Goal: Information Seeking & Learning: Learn about a topic

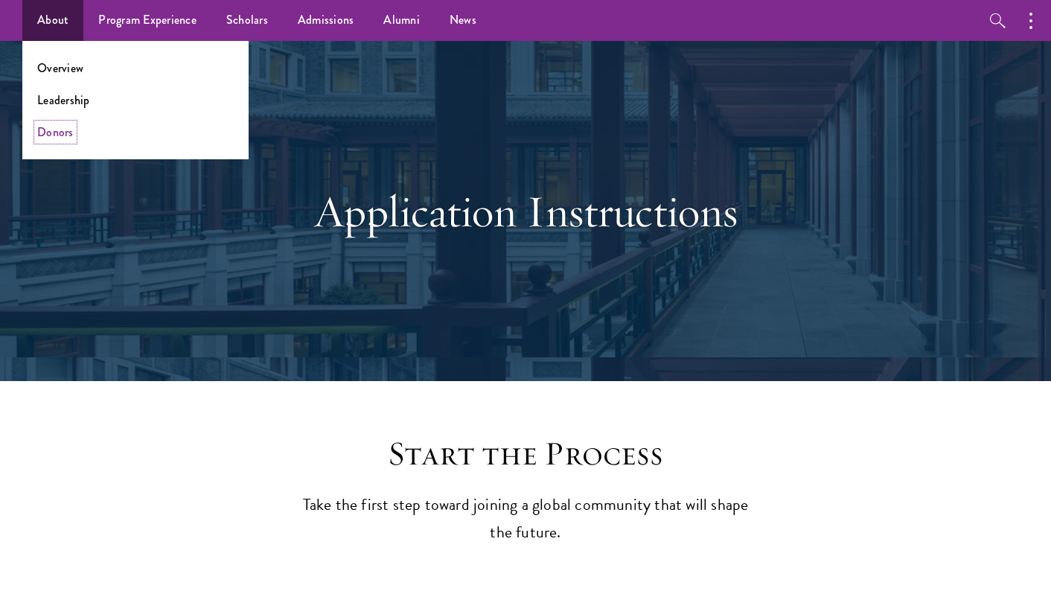
click at [64, 135] on link "Donors" at bounding box center [55, 132] width 36 height 17
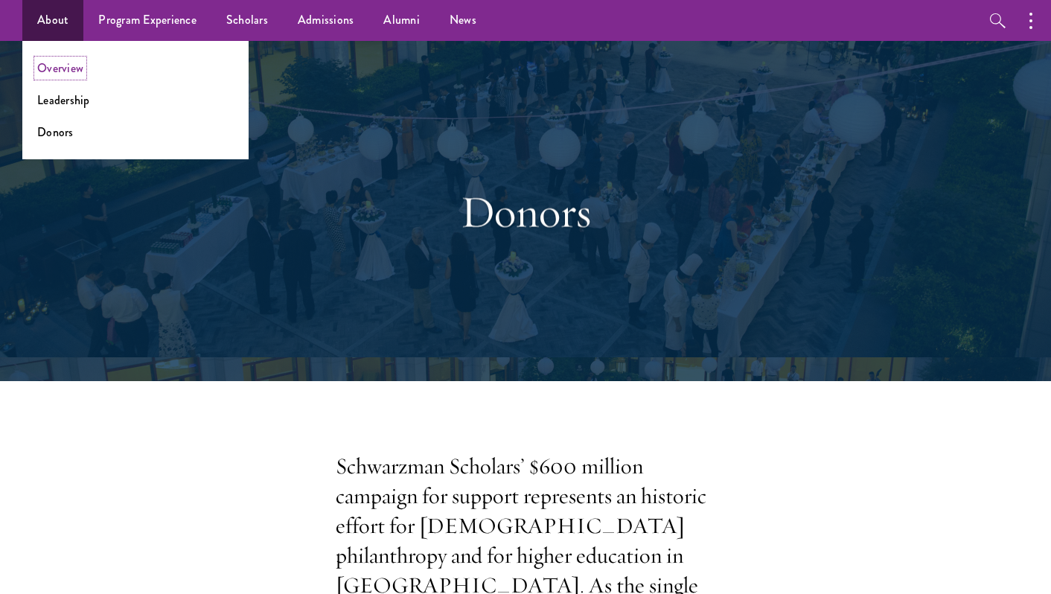
click at [61, 63] on link "Overview" at bounding box center [60, 68] width 46 height 17
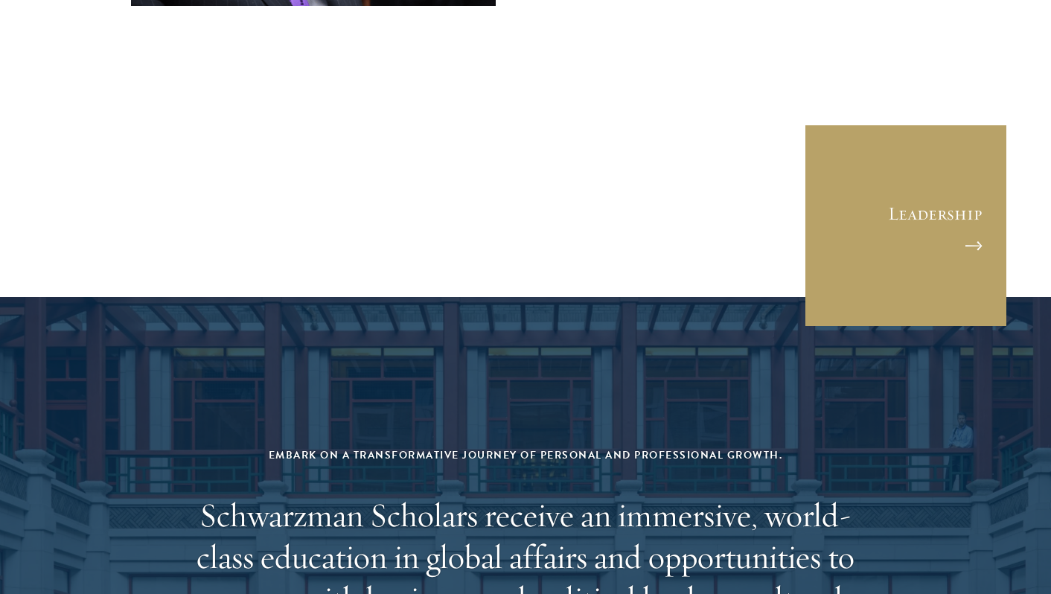
scroll to position [5871, 0]
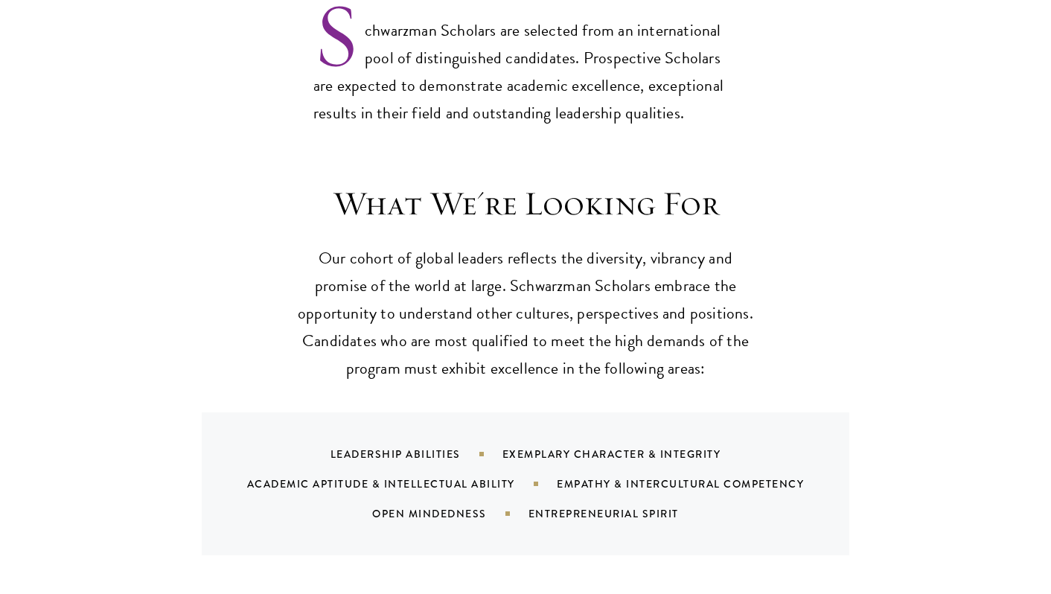
scroll to position [1278, 0]
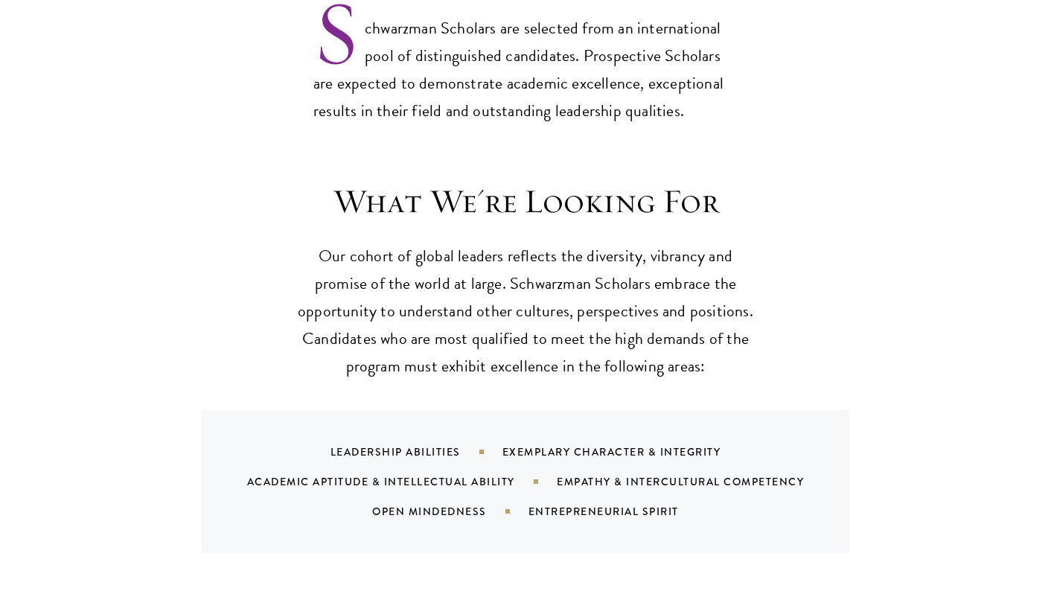
click at [445, 257] on p "Our cohort of global leaders reflects the diversity, vibrancy and promise of th…" at bounding box center [525, 312] width 461 height 138
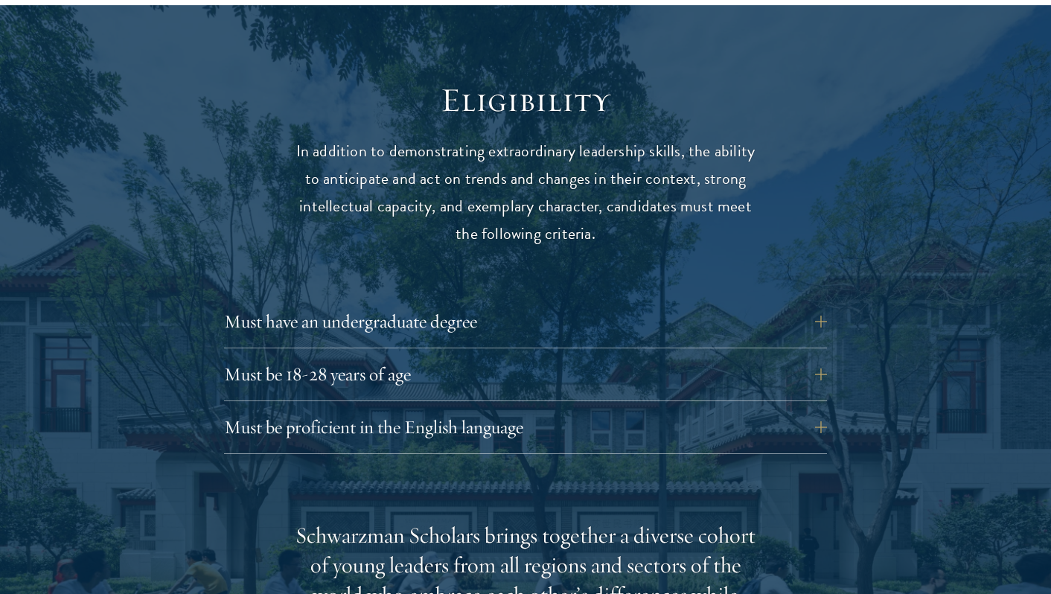
scroll to position [1902, 0]
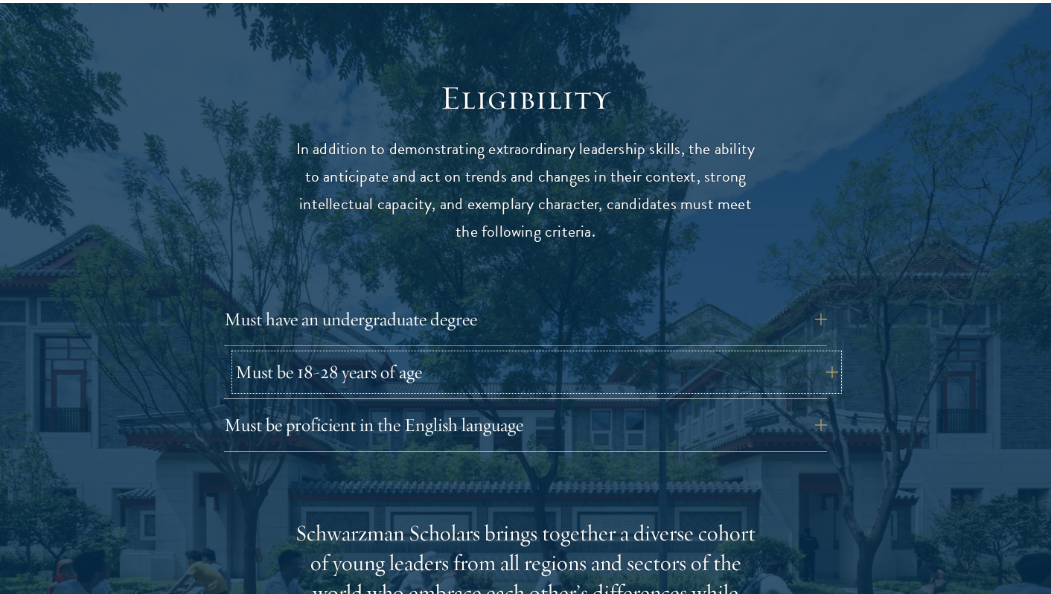
click at [443, 354] on button "Must be 18-28 years of age" at bounding box center [536, 372] width 603 height 36
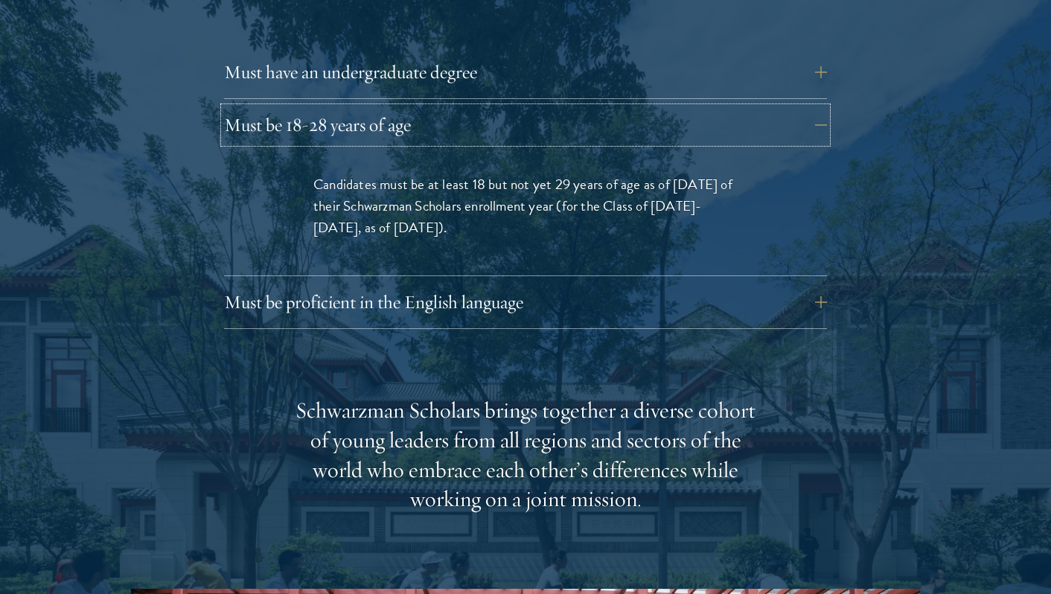
scroll to position [2226, 0]
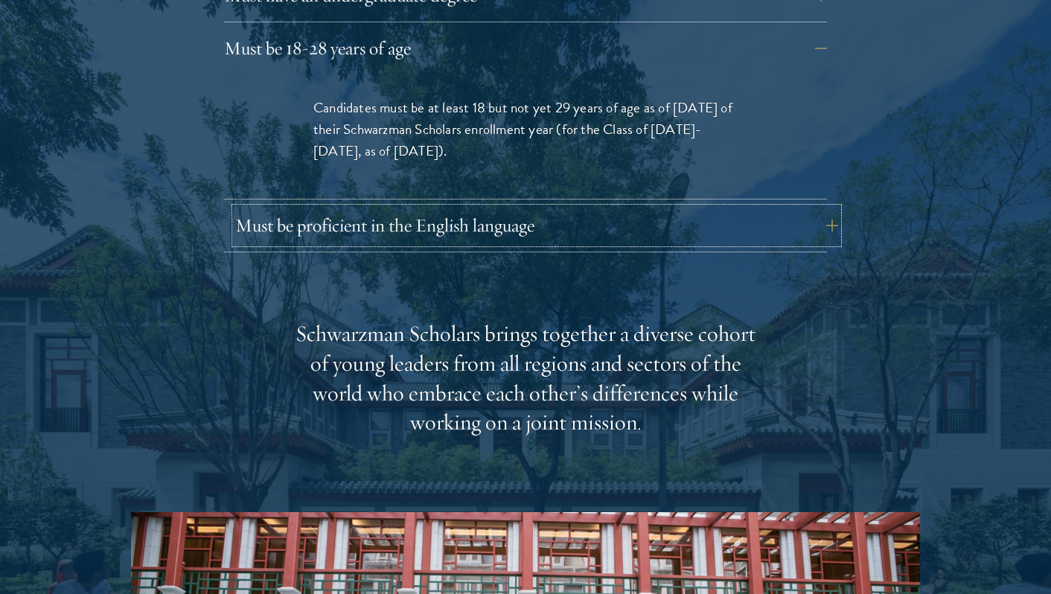
click at [434, 208] on button "Must be proficient in the English language" at bounding box center [536, 226] width 603 height 36
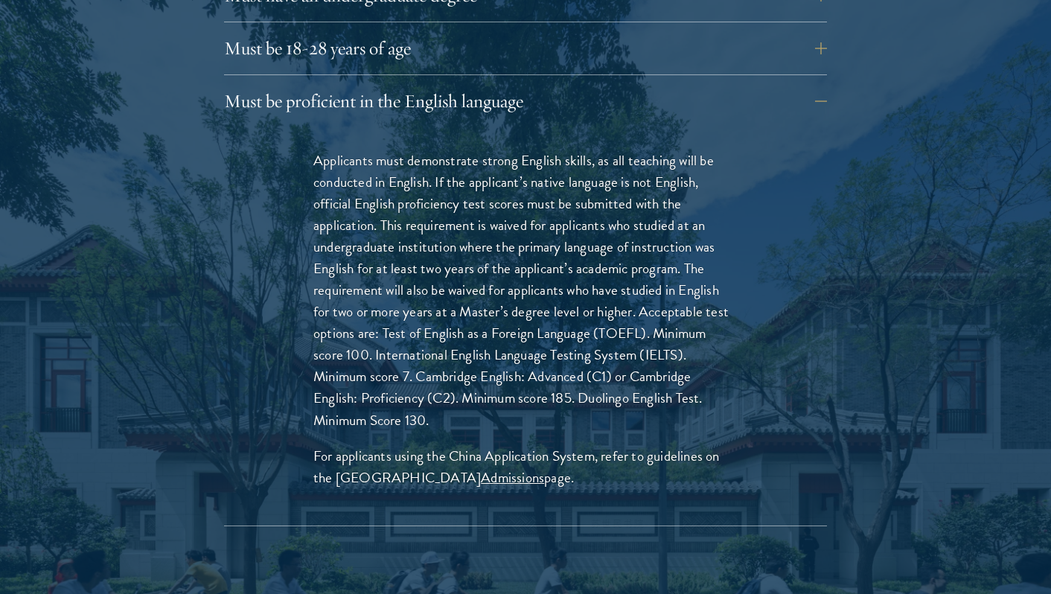
click at [464, 310] on p "Applicants must demonstrate strong English skills, as all teaching will be cond…" at bounding box center [525, 290] width 424 height 281
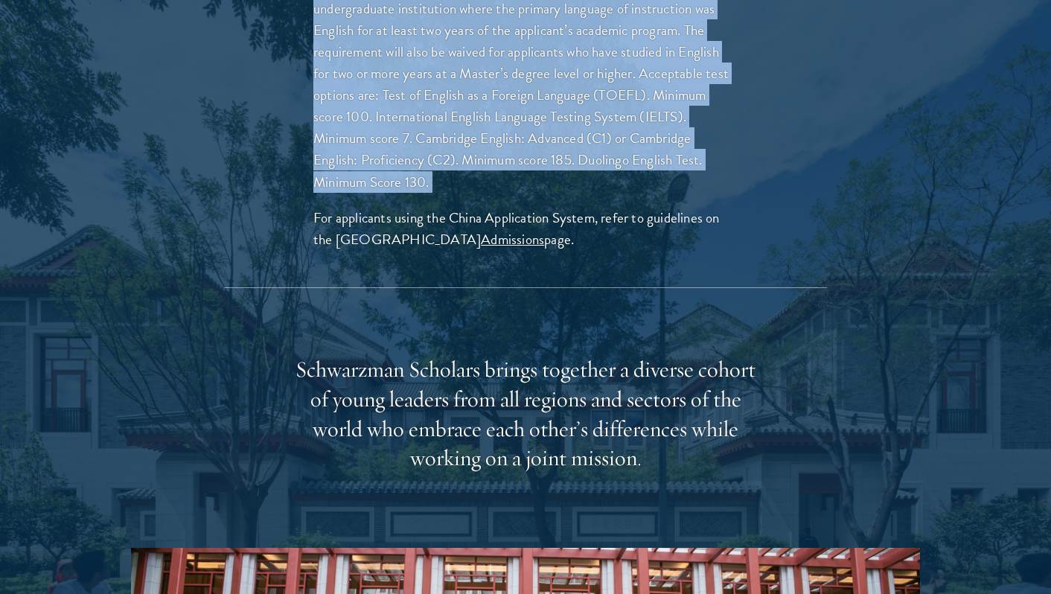
scroll to position [2485, 0]
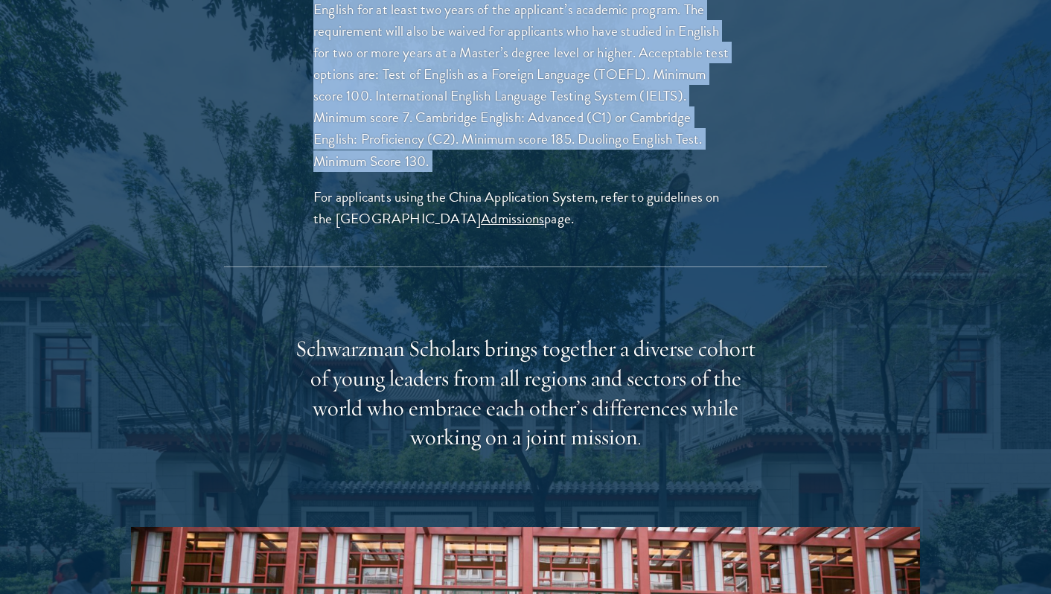
click at [464, 334] on div "Schwarzman Scholars brings together a diverse cohort of young leaders from all …" at bounding box center [525, 393] width 461 height 119
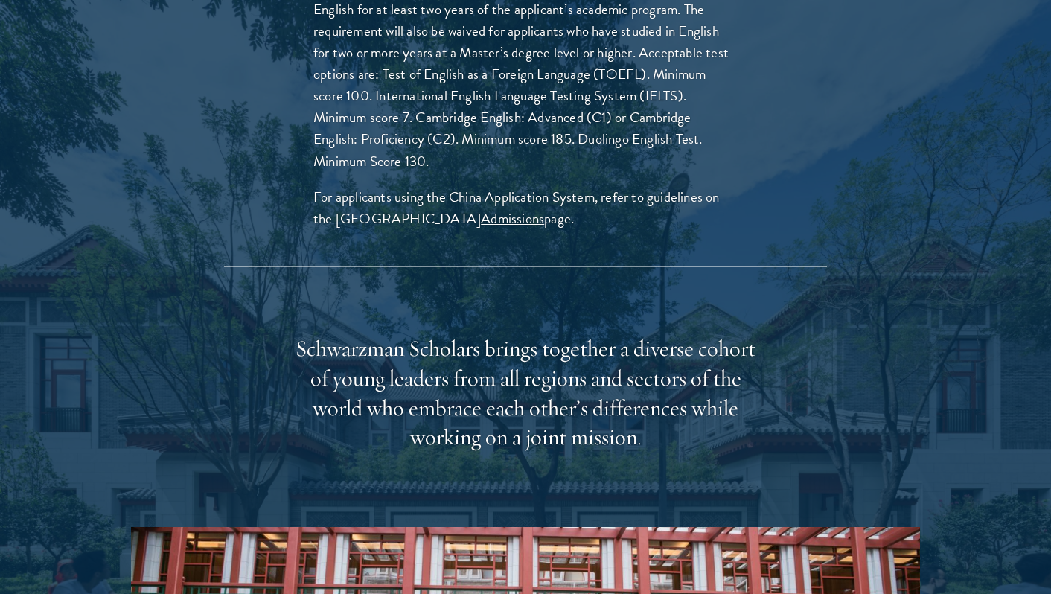
click at [464, 334] on div "Schwarzman Scholars brings together a diverse cohort of young leaders from all …" at bounding box center [525, 393] width 461 height 119
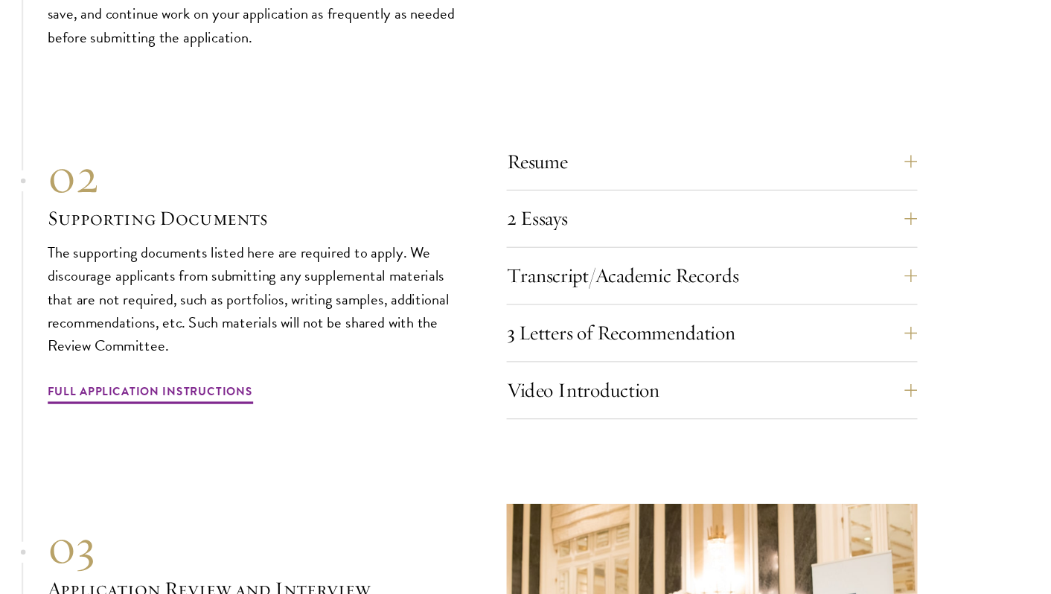
scroll to position [4981, 0]
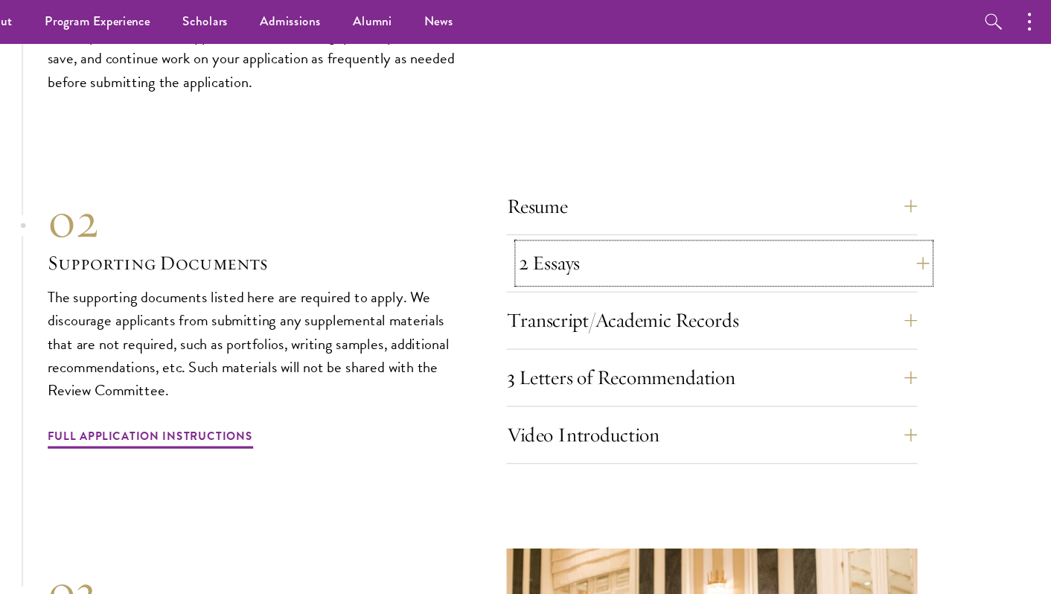
click at [645, 226] on button "2 Essays" at bounding box center [749, 244] width 380 height 36
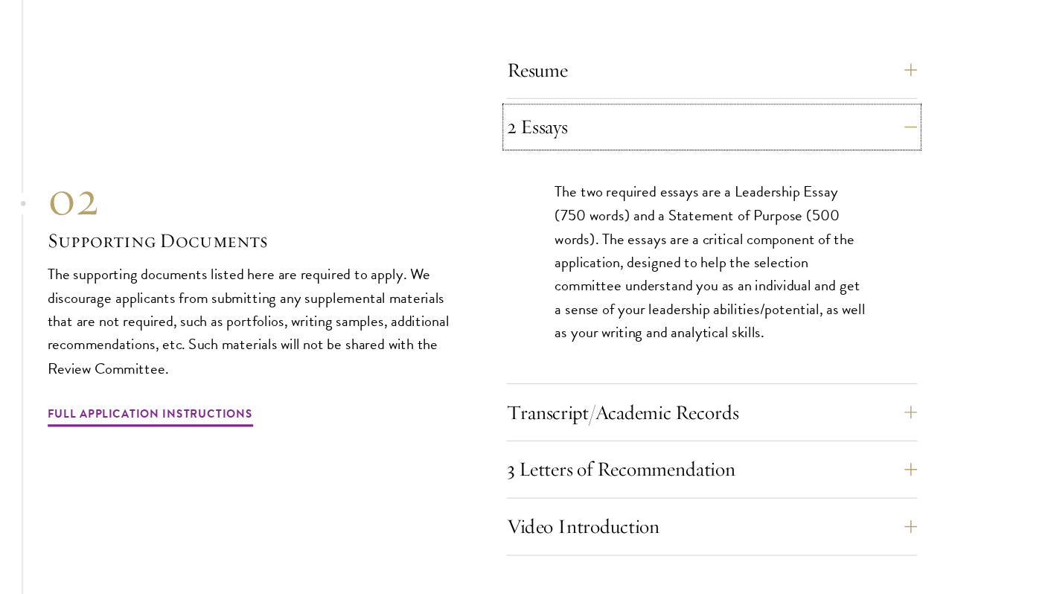
scroll to position [4678, 0]
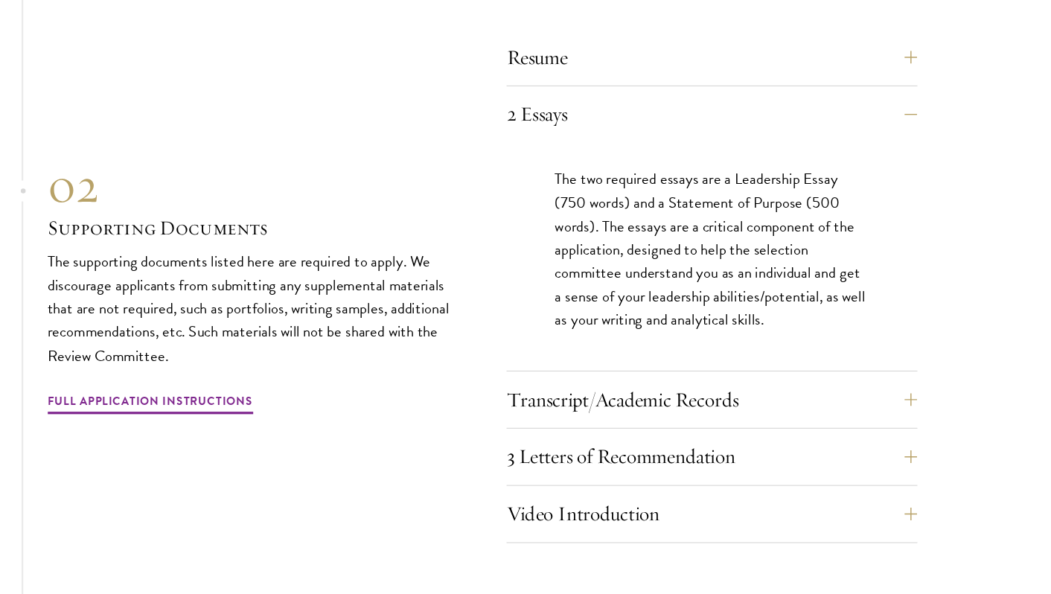
click at [699, 403] on div "Transcript/Academic Records You are required to scan and upload official transc…" at bounding box center [738, 419] width 380 height 45
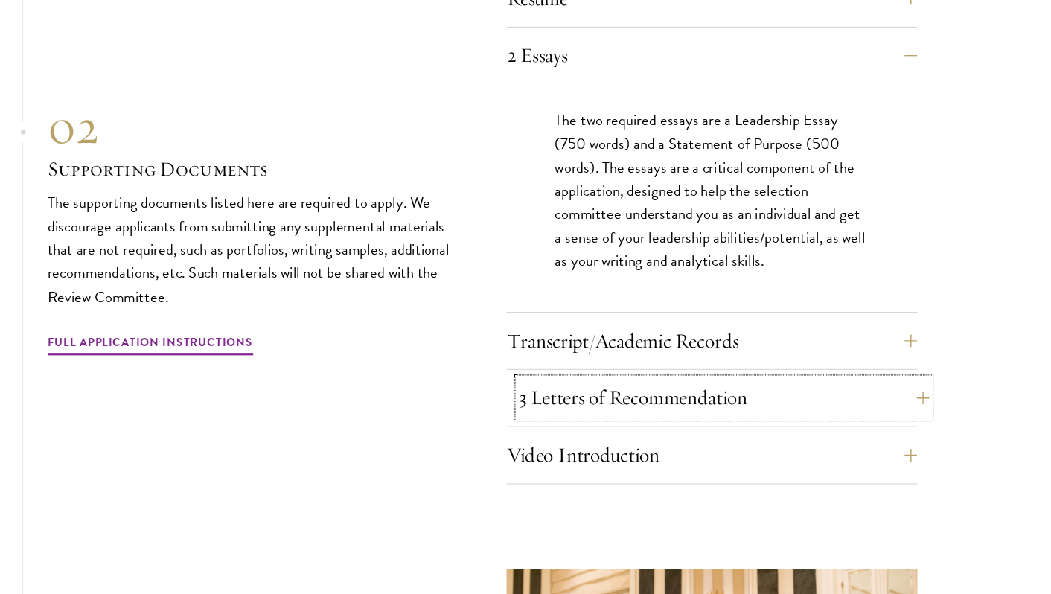
click at [693, 395] on button "3 Letters of Recommendation" at bounding box center [749, 413] width 380 height 36
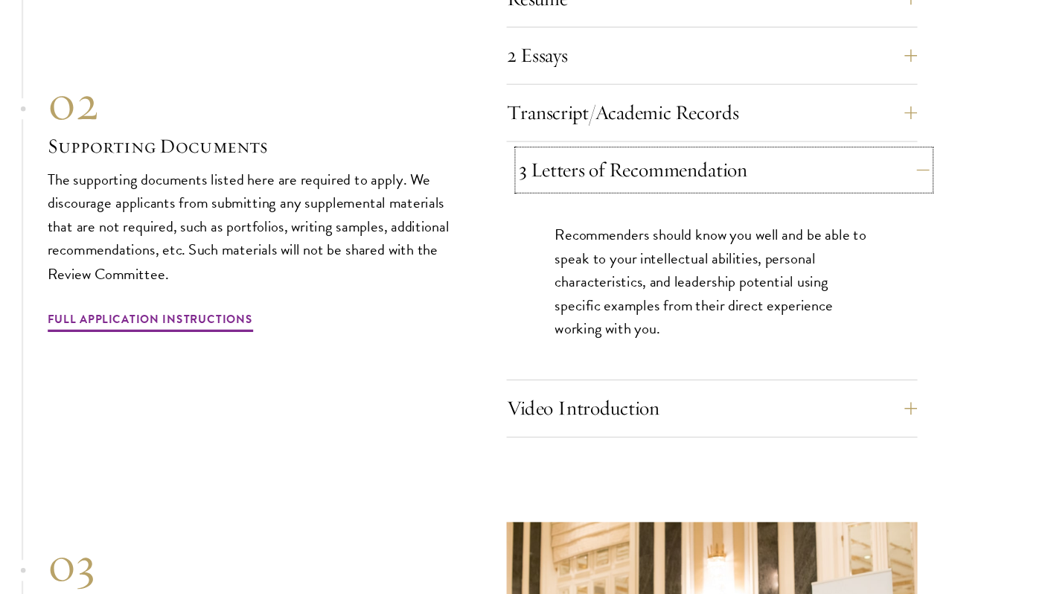
scroll to position [4744, 0]
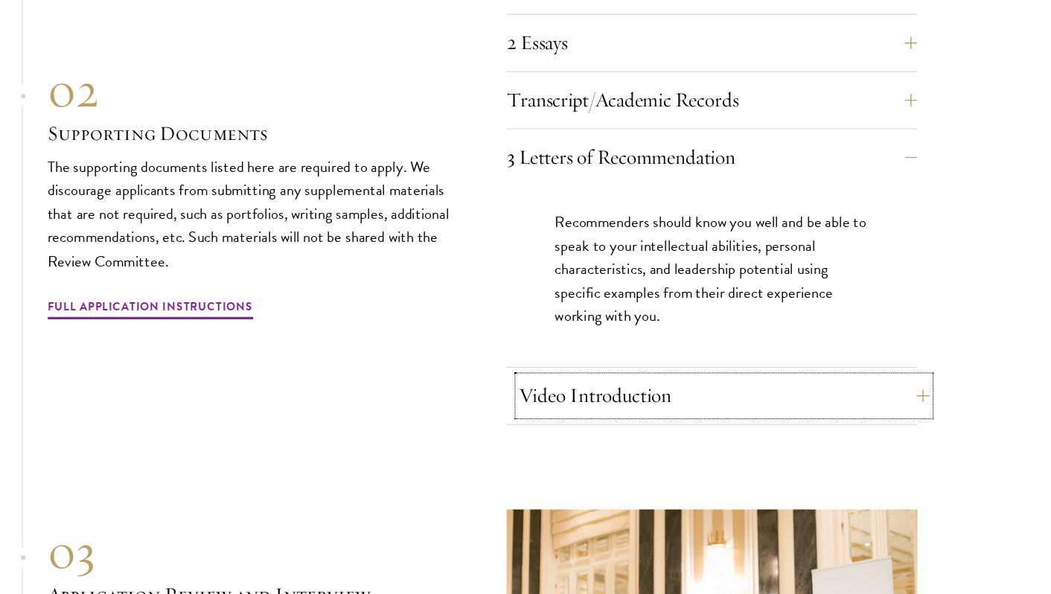
click at [674, 393] on button "Video Introduction" at bounding box center [749, 411] width 380 height 36
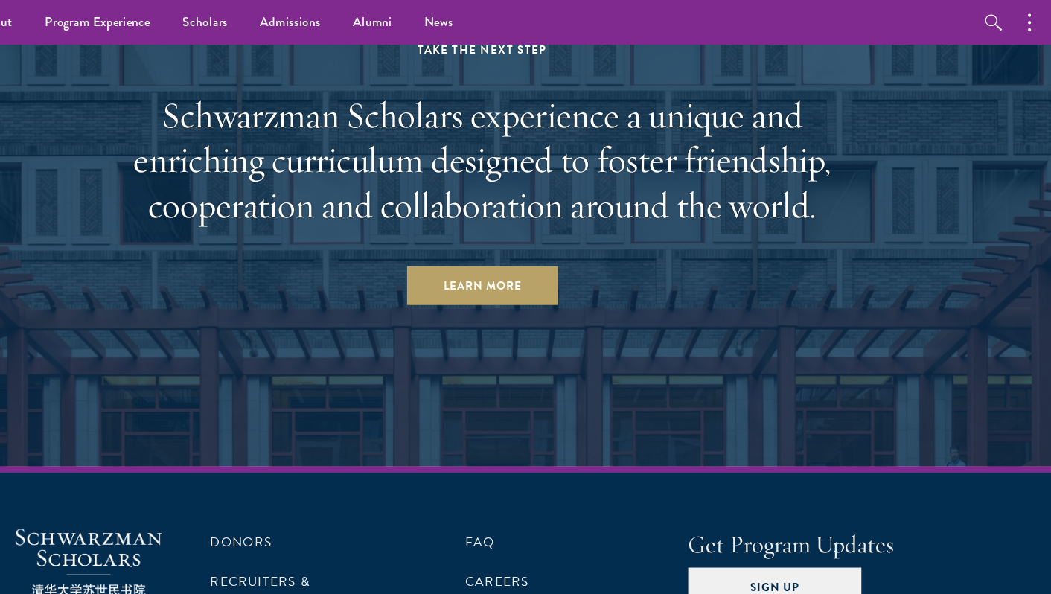
scroll to position [7349, 0]
